Goal: Find specific page/section: Find specific page/section

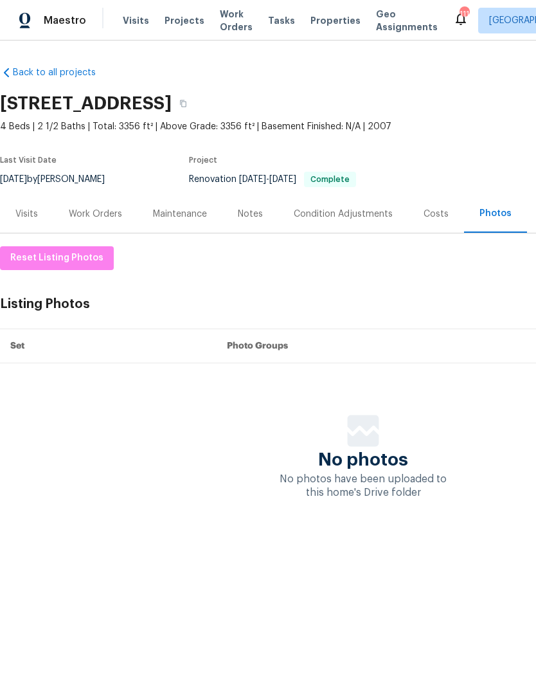
scroll to position [0, 165]
click at [24, 220] on div "Visits" at bounding box center [26, 214] width 23 height 13
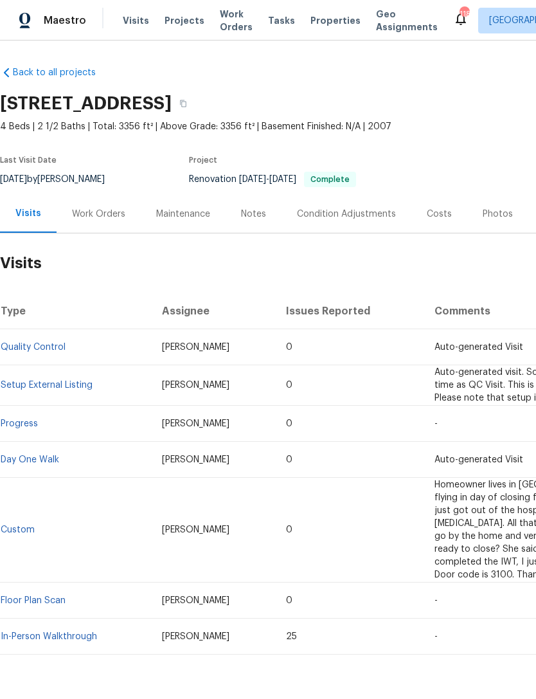
click at [487, 212] on div "Photos" at bounding box center [498, 214] width 30 height 13
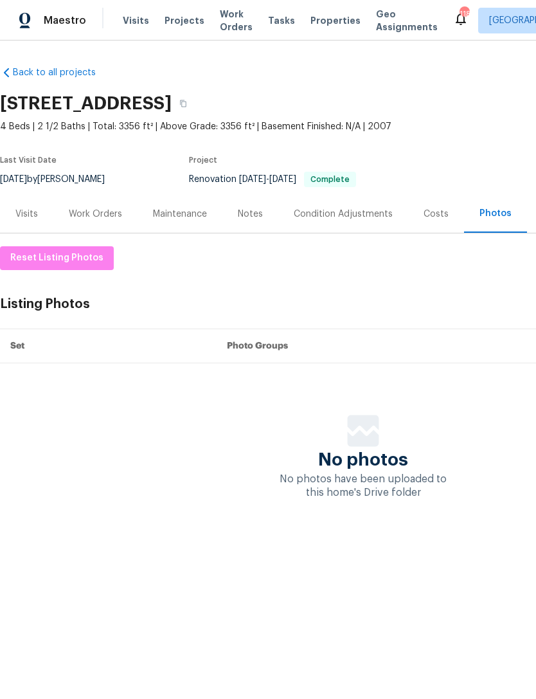
click at [321, 577] on html "Maestro Visits Projects Work Orders Tasks Properties Geo Assignments 118 Atlant…" at bounding box center [268, 288] width 536 height 577
